Goal: Find specific page/section: Find specific page/section

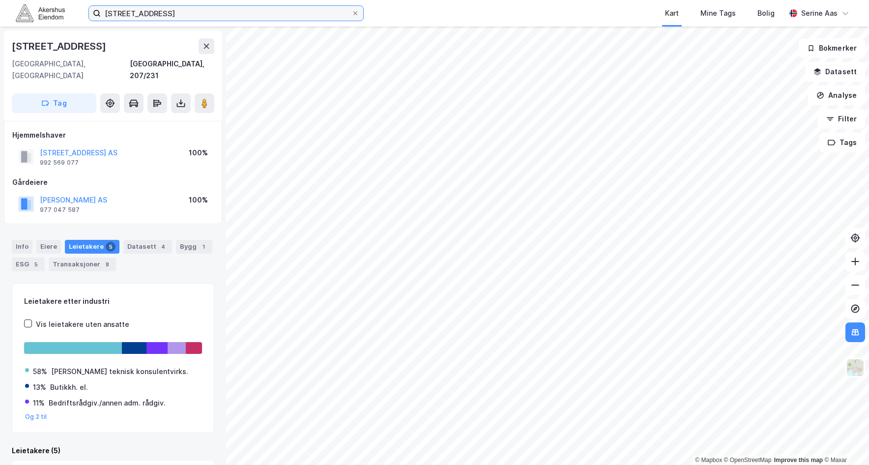
click at [351, 12] on input "[STREET_ADDRESS]" at bounding box center [226, 13] width 251 height 15
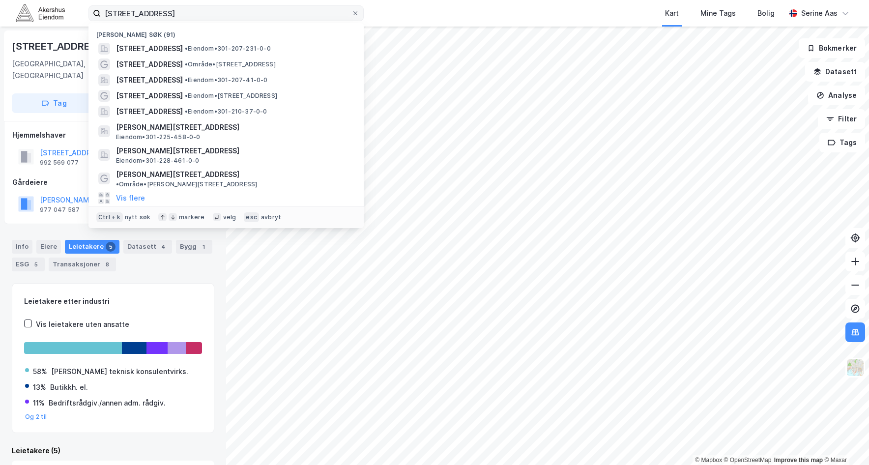
click at [361, 12] on label "[STREET_ADDRESS]" at bounding box center [225, 13] width 275 height 16
click at [351, 12] on input "[STREET_ADDRESS]" at bounding box center [226, 13] width 251 height 15
click at [354, 13] on icon at bounding box center [355, 13] width 6 height 6
click at [351, 13] on input "[STREET_ADDRESS]" at bounding box center [226, 13] width 251 height 15
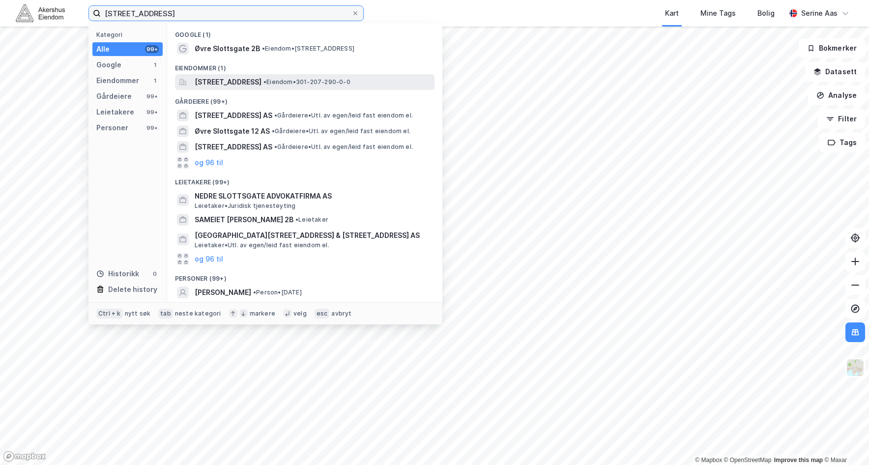
type input "[STREET_ADDRESS]"
click at [252, 84] on span "[STREET_ADDRESS]" at bounding box center [228, 82] width 67 height 12
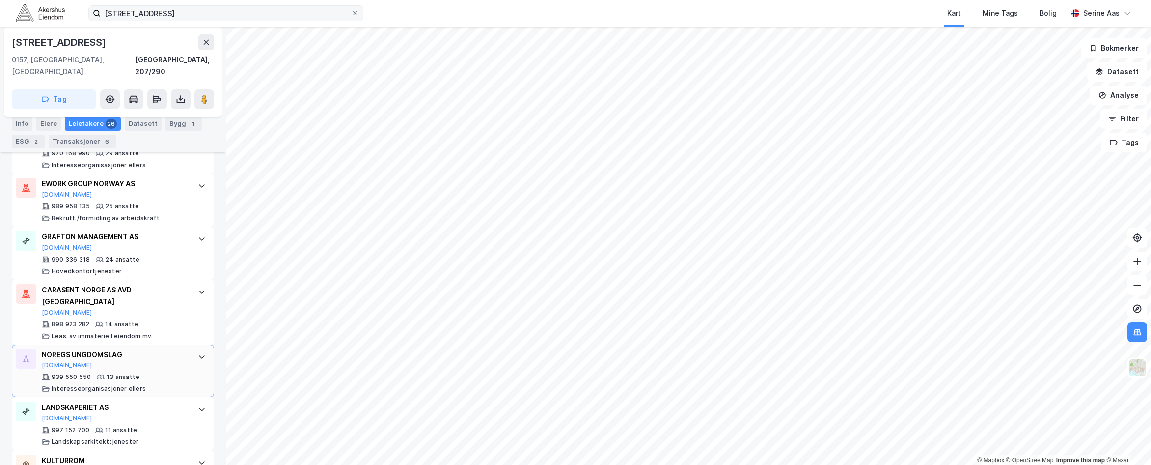
scroll to position [442, 0]
